Goal: Information Seeking & Learning: Learn about a topic

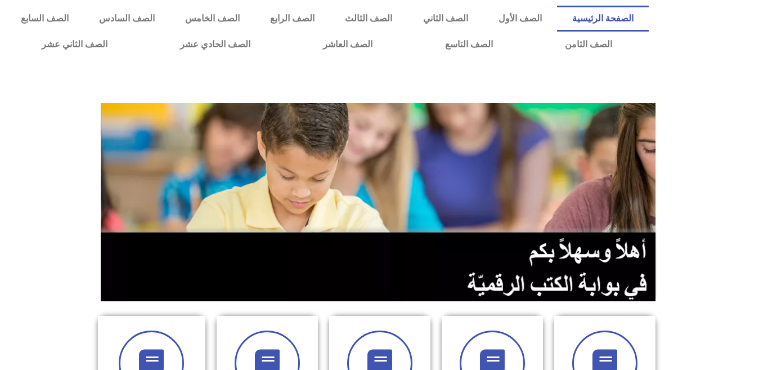
scroll to position [0, 31]
click at [408, 32] on link "الصف التاسع" at bounding box center [468, 45] width 120 height 26
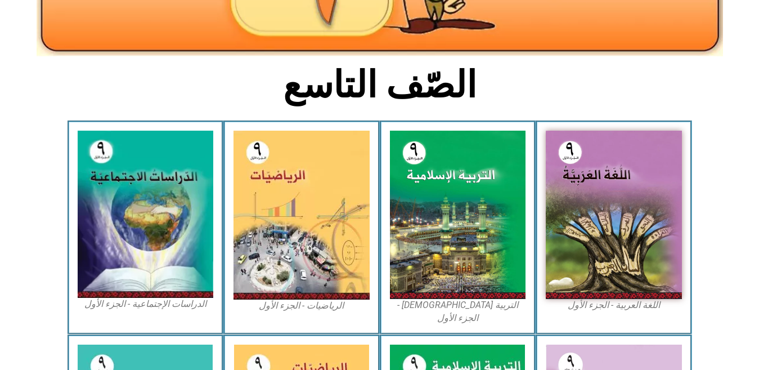
scroll to position [231, 0]
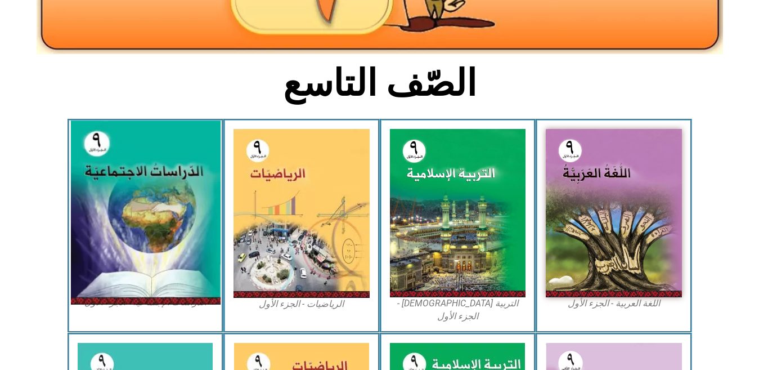
click at [168, 171] on img at bounding box center [145, 213] width 150 height 184
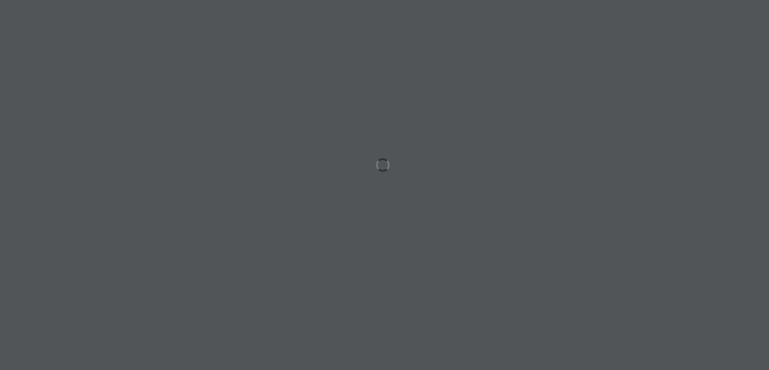
scroll to position [0, 31]
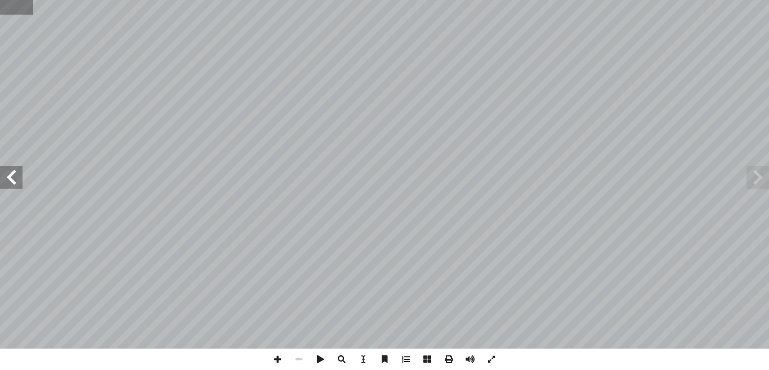
click at [26, 14] on input "text" at bounding box center [16, 7] width 33 height 15
type input "*"
type input "**"
click at [16, 179] on span at bounding box center [11, 177] width 23 height 23
click at [497, 362] on span at bounding box center [490, 358] width 21 height 21
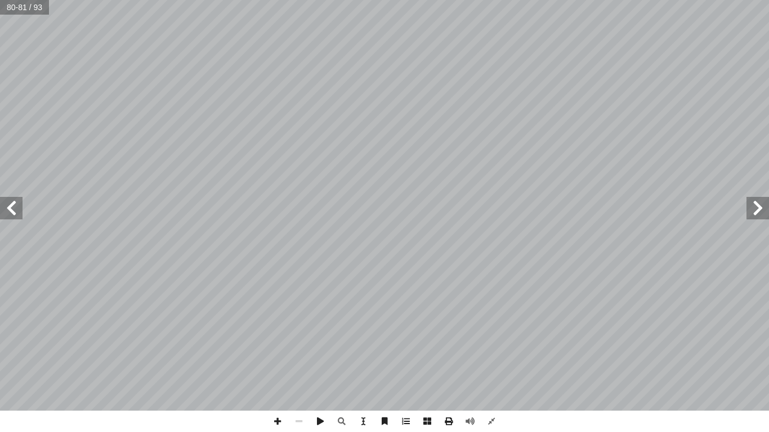
click at [0, 209] on span at bounding box center [11, 208] width 23 height 23
click at [273, 369] on span at bounding box center [277, 421] width 21 height 21
drag, startPoint x: 486, startPoint y: 417, endPoint x: 493, endPoint y: 422, distance: 8.9
click at [489, 369] on span at bounding box center [490, 421] width 21 height 21
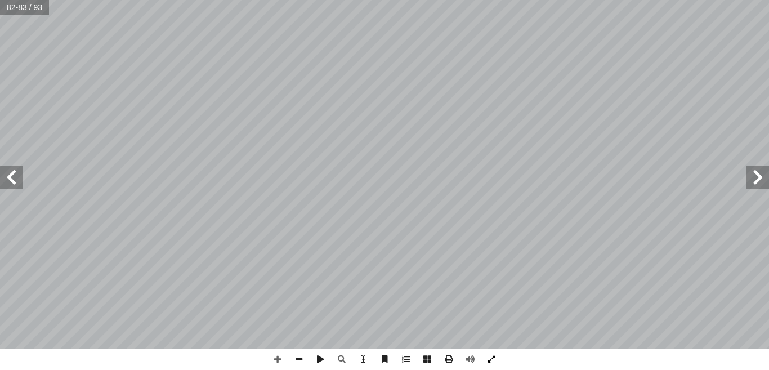
click at [491, 358] on span at bounding box center [490, 358] width 21 height 21
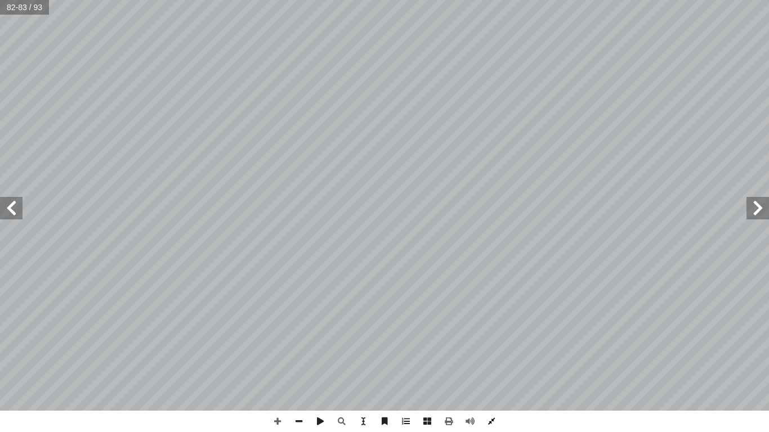
click at [493, 369] on span at bounding box center [490, 421] width 21 height 21
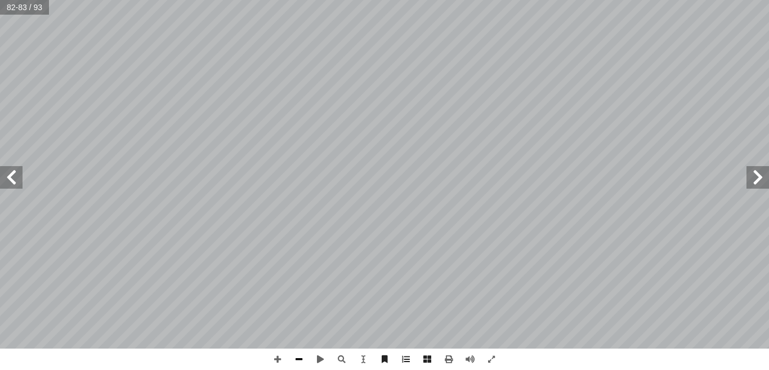
click at [299, 357] on span at bounding box center [298, 358] width 21 height 21
click at [279, 359] on span at bounding box center [277, 358] width 21 height 21
click at [275, 358] on span at bounding box center [277, 358] width 21 height 21
click at [300, 357] on span at bounding box center [298, 358] width 21 height 21
click at [12, 176] on span at bounding box center [11, 177] width 23 height 23
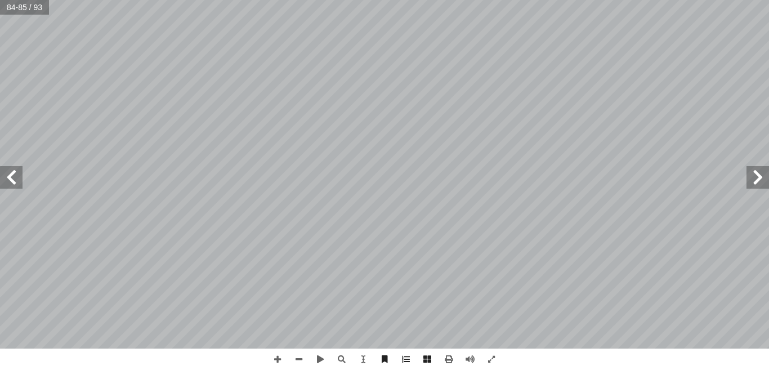
click at [761, 176] on span at bounding box center [757, 177] width 23 height 23
click at [16, 177] on span at bounding box center [11, 177] width 23 height 23
click at [13, 187] on span at bounding box center [11, 177] width 23 height 23
click at [19, 181] on span at bounding box center [11, 177] width 23 height 23
click at [12, 182] on span at bounding box center [11, 177] width 23 height 23
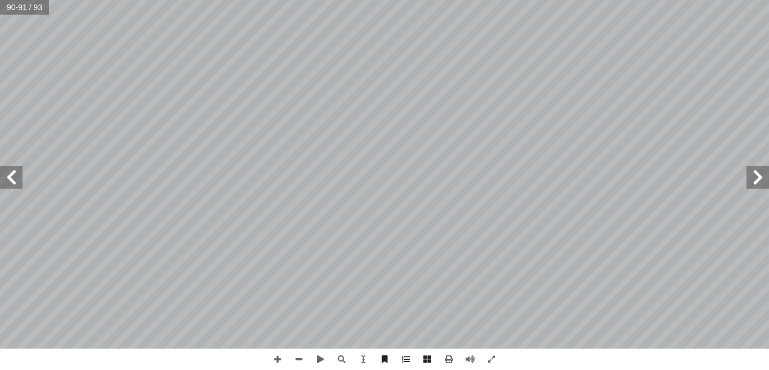
click at [8, 179] on span at bounding box center [11, 177] width 23 height 23
